Goal: Task Accomplishment & Management: Complete application form

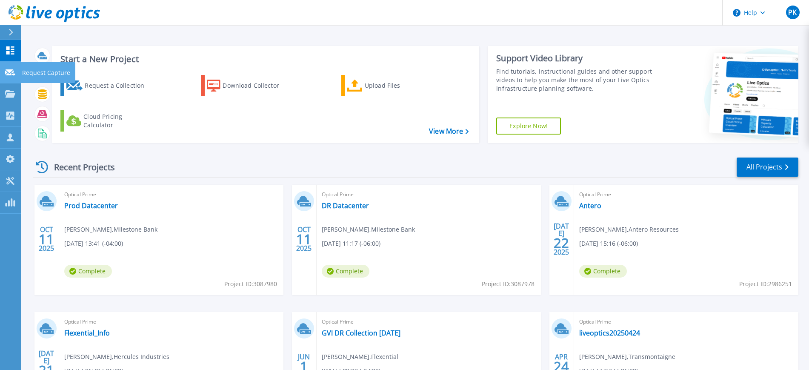
click at [11, 71] on icon at bounding box center [10, 72] width 10 height 6
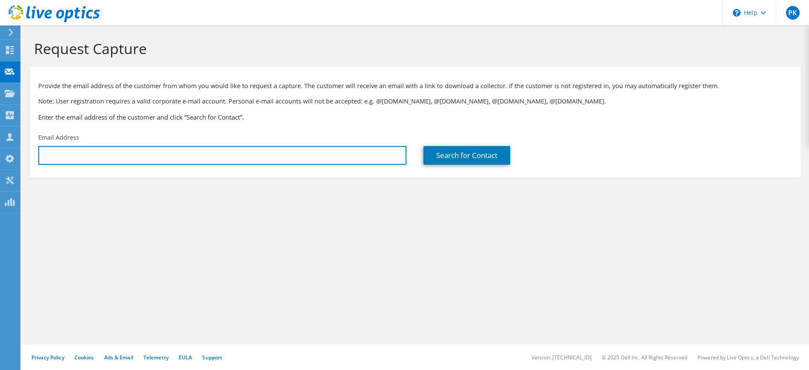
click at [106, 155] on input "text" at bounding box center [222, 155] width 368 height 19
paste input "clangowski@arapahoegov.com"
type input "clangowski@arapahoegov.com"
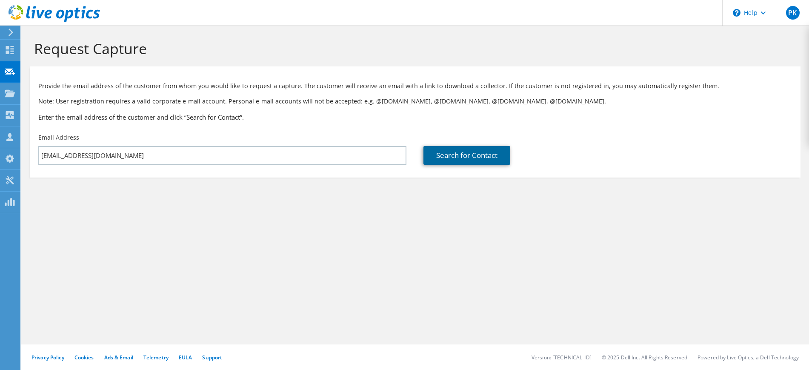
click at [440, 154] on link "Search for Contact" at bounding box center [466, 155] width 87 height 19
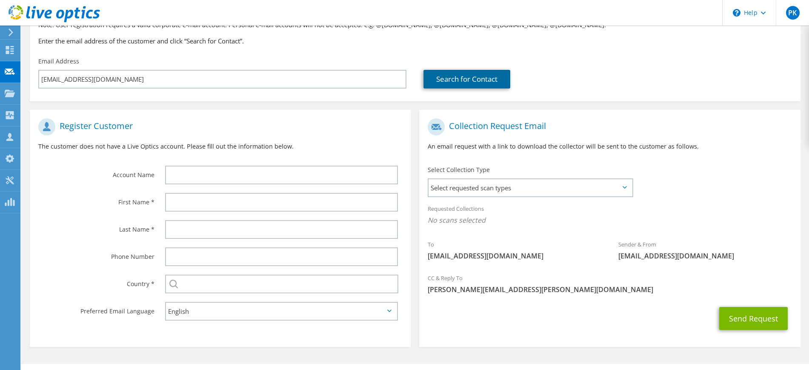
scroll to position [96, 0]
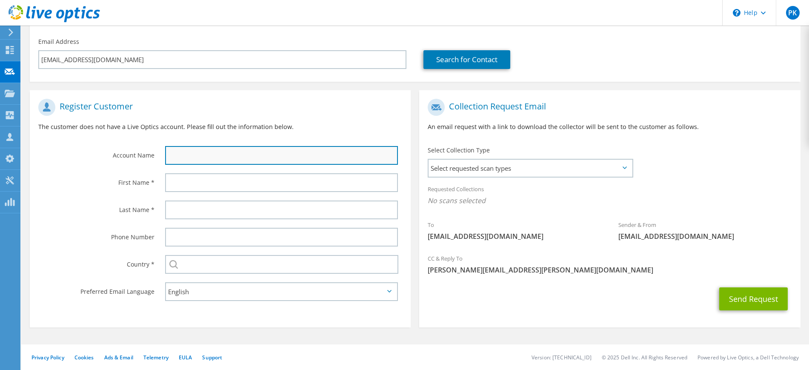
click at [357, 155] on input "text" at bounding box center [281, 155] width 233 height 19
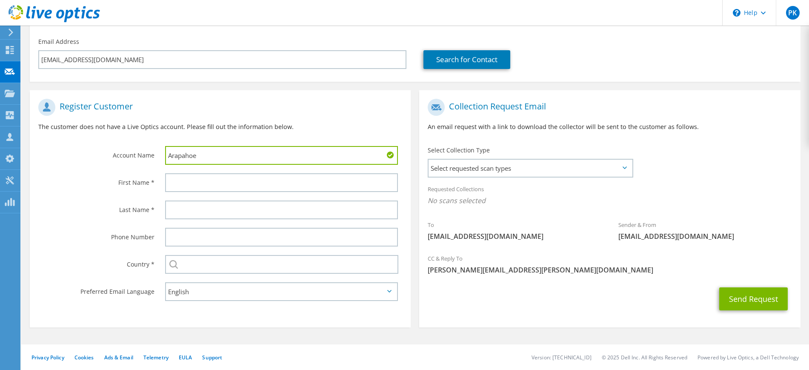
type input "Arapahoe"
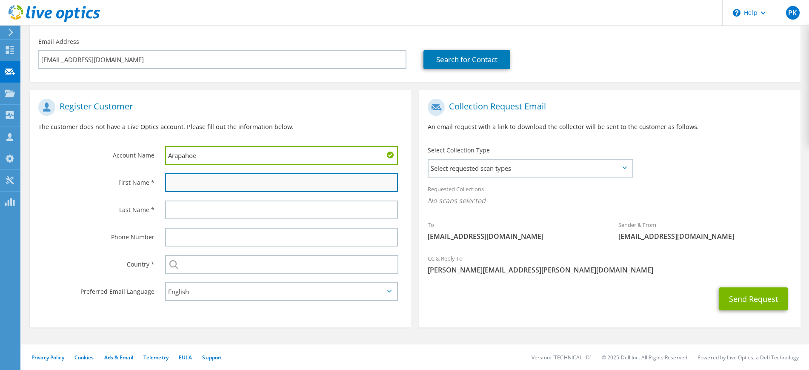
click at [199, 182] on input "text" at bounding box center [281, 182] width 233 height 19
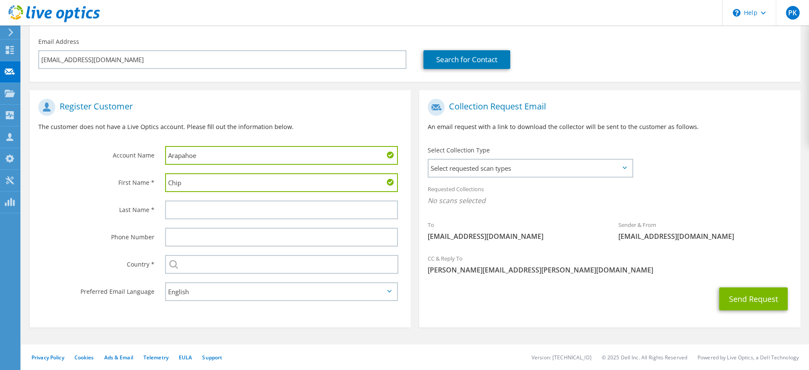
type input "Chip"
click at [202, 156] on input "Arapahoe" at bounding box center [281, 155] width 233 height 19
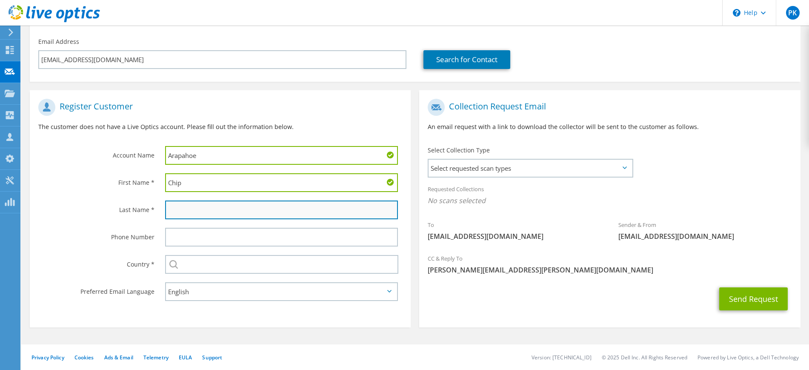
click at [289, 210] on input "text" at bounding box center [281, 209] width 233 height 19
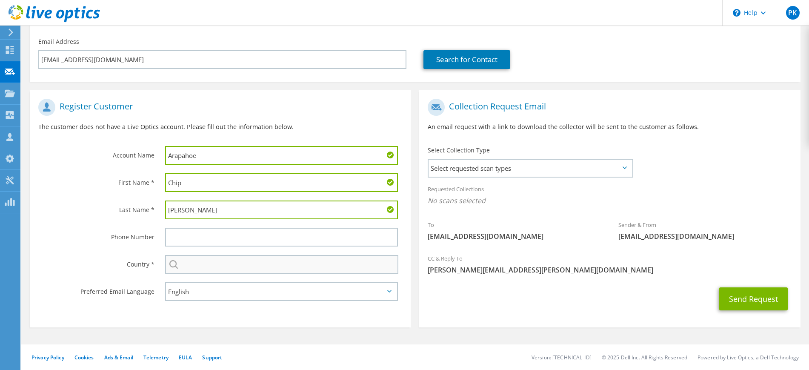
type input "Langowski"
click at [231, 259] on input "text" at bounding box center [281, 264] width 233 height 19
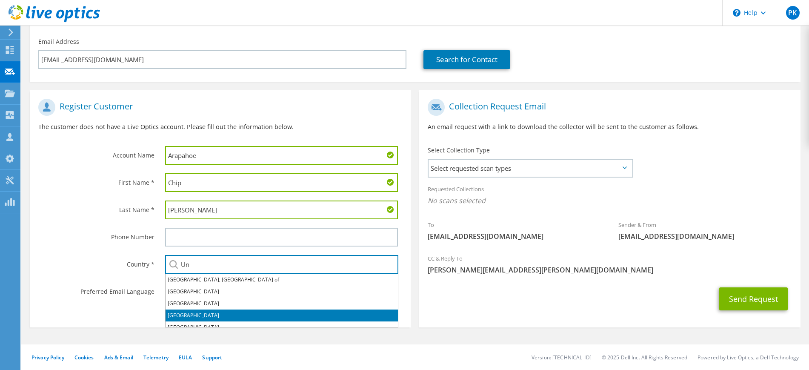
click at [189, 317] on li "United States" at bounding box center [282, 315] width 232 height 12
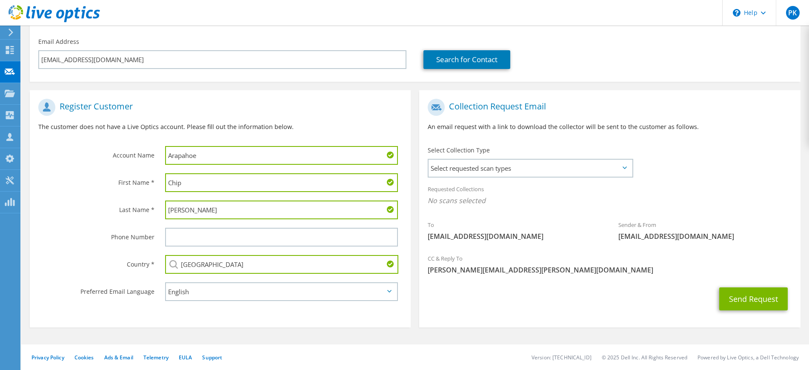
type input "United States"
click at [222, 151] on input "Arapahoe" at bounding box center [281, 155] width 233 height 19
type input "Arapahoe County"
click at [624, 169] on span "Select requested scan types" at bounding box center [529, 168] width 203 height 17
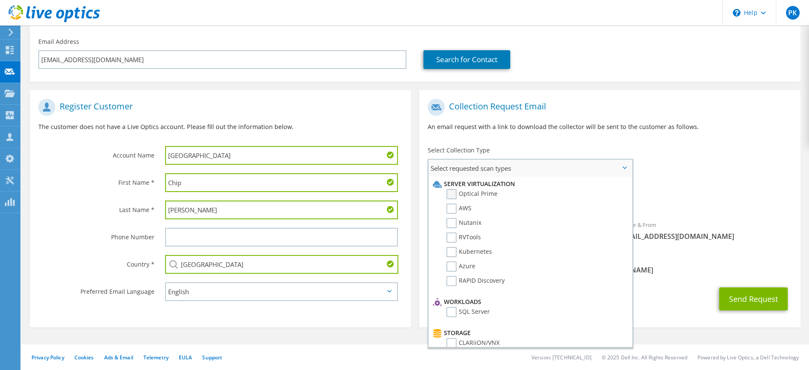
click at [455, 194] on label "Optical Prime" at bounding box center [471, 194] width 51 height 10
click at [0, 0] on input "Optical Prime" at bounding box center [0, 0] width 0 height 0
click at [714, 160] on div "To clangowski@arapahoegov.com Sender & From liveoptics@liveoptics.com" at bounding box center [609, 172] width 381 height 157
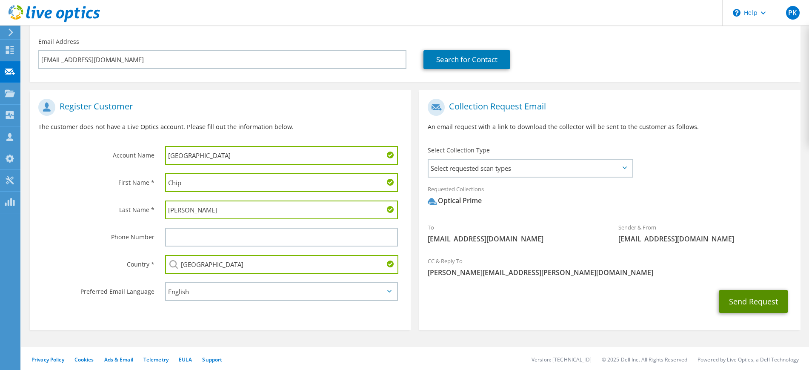
click at [746, 297] on button "Send Request" at bounding box center [753, 301] width 69 height 23
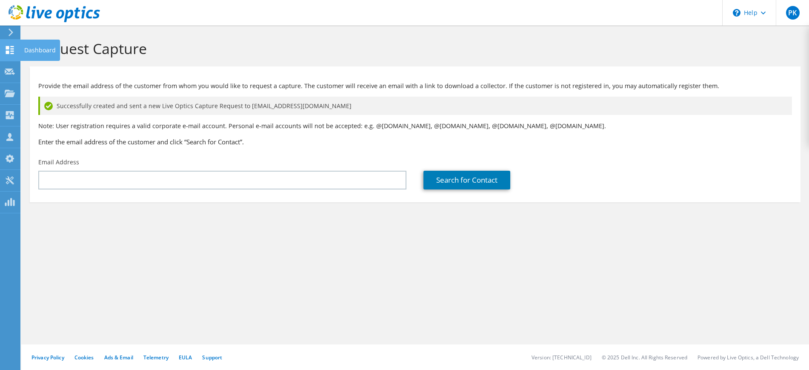
click at [28, 55] on div "Dashboard" at bounding box center [40, 50] width 40 height 21
